Goal: Task Accomplishment & Management: Complete application form

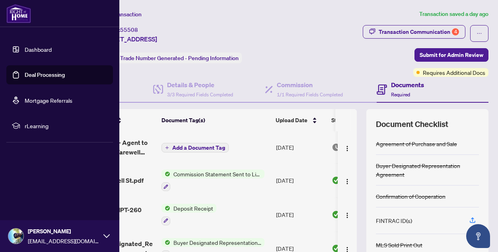
click at [41, 76] on link "Deal Processing" at bounding box center [45, 74] width 40 height 7
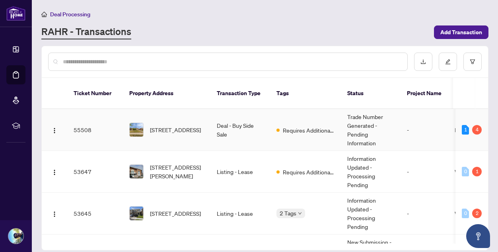
click at [148, 123] on div "[STREET_ADDRESS]" at bounding box center [166, 130] width 75 height 14
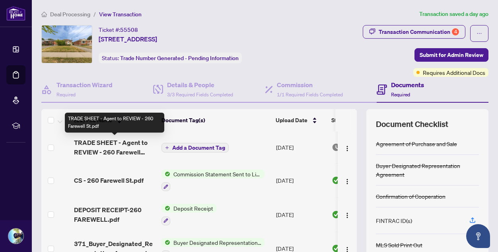
click at [119, 146] on span "TRADE SHEET - Agent to REVIEW - 260 Farewell St.pdf" at bounding box center [114, 147] width 81 height 19
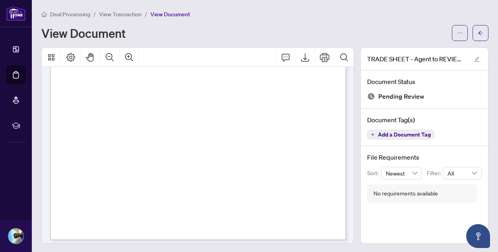
scroll to position [223, 0]
click at [458, 33] on icon "ellipsis" at bounding box center [460, 33] width 6 height 6
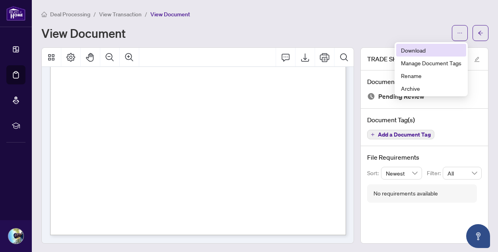
click at [421, 47] on span "Download" at bounding box center [431, 50] width 60 height 9
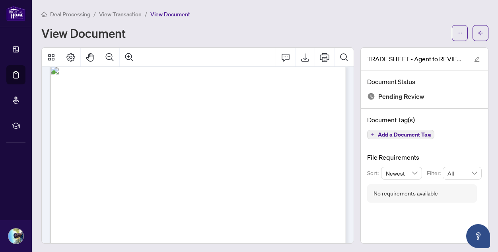
scroll to position [0, 0]
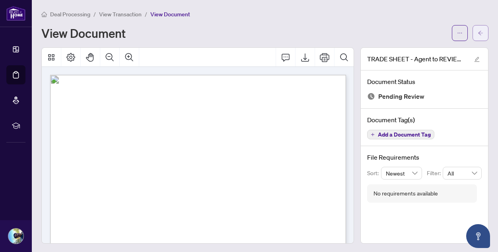
click at [482, 29] on span "button" at bounding box center [481, 33] width 6 height 13
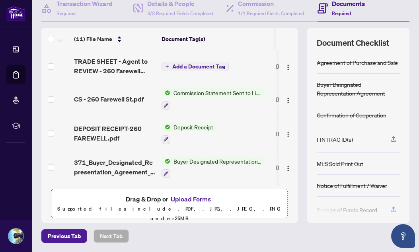
click at [189, 197] on button "Upload Forms" at bounding box center [190, 199] width 45 height 10
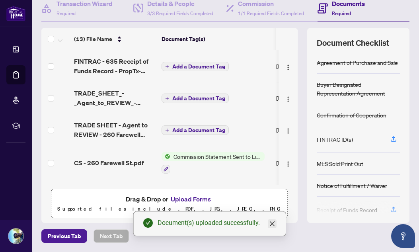
click at [273, 221] on icon "close" at bounding box center [272, 223] width 6 height 6
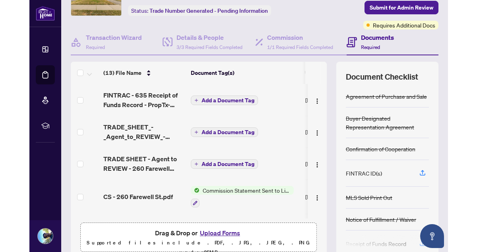
scroll to position [47, 0]
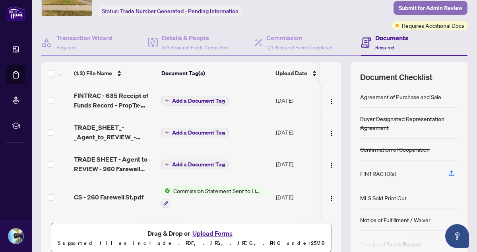
click at [419, 8] on span "Submit for Admin Review" at bounding box center [431, 8] width 64 height 13
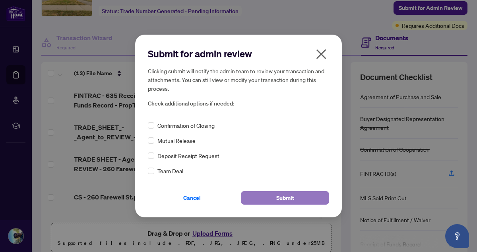
click at [283, 196] on span "Submit" at bounding box center [285, 197] width 18 height 13
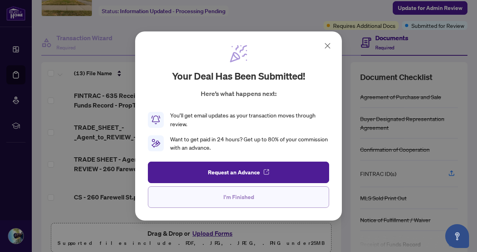
click at [236, 197] on span "I'm Finished" at bounding box center [239, 197] width 31 height 13
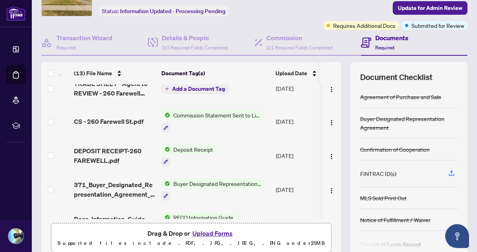
scroll to position [0, 0]
